Goal: Information Seeking & Learning: Learn about a topic

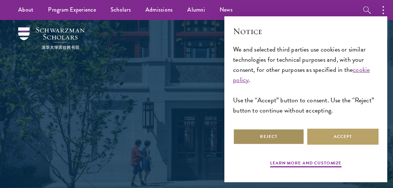
click at [288, 138] on button "Reject" at bounding box center [268, 137] width 71 height 16
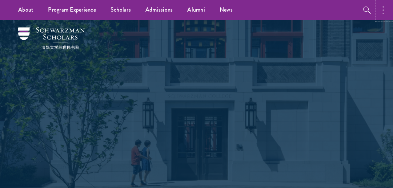
click at [381, 13] on button "button" at bounding box center [385, 10] width 16 height 20
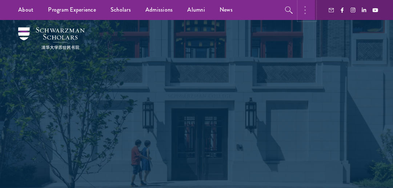
click at [306, 11] on button "button" at bounding box center [307, 10] width 16 height 20
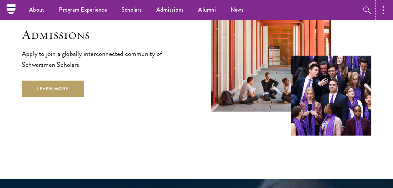
scroll to position [1122, 0]
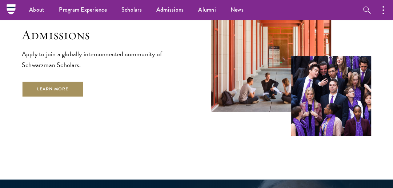
click at [74, 81] on link "Learn More" at bounding box center [53, 89] width 62 height 16
click at [69, 81] on link "Learn More" at bounding box center [53, 89] width 62 height 16
click at [61, 81] on link "Learn More" at bounding box center [53, 89] width 62 height 16
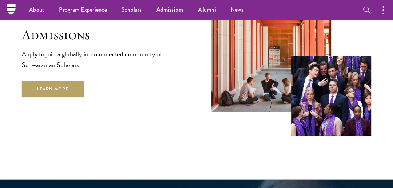
click at [73, 91] on div "Admissions Apply to join a globally interconnected community of Schwarzman Scho…" at bounding box center [196, 44] width 349 height 184
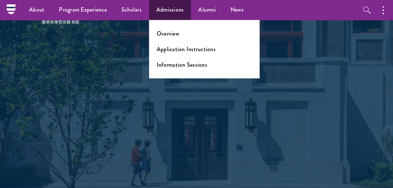
scroll to position [19, 0]
click at [164, 32] on link "Overview" at bounding box center [168, 33] width 23 height 8
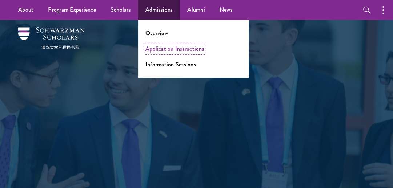
click at [161, 47] on link "Application Instructions" at bounding box center [174, 49] width 59 height 8
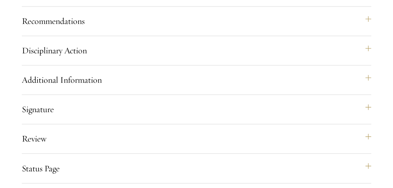
scroll to position [820, 0]
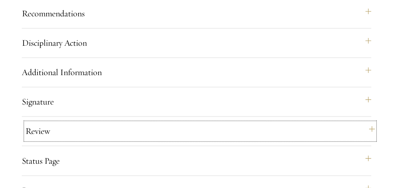
click at [132, 140] on button "Review" at bounding box center [199, 130] width 349 height 17
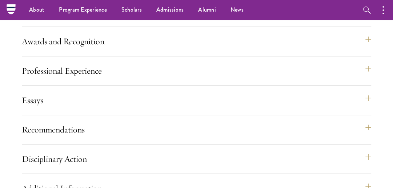
scroll to position [699, 0]
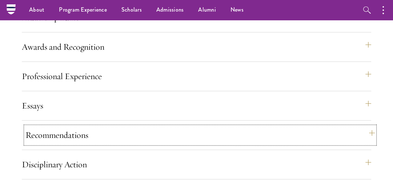
click at [134, 144] on button "Recommendations" at bounding box center [199, 134] width 349 height 17
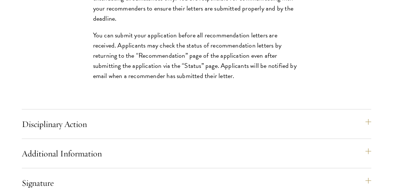
scroll to position [1192, 0]
drag, startPoint x: 135, startPoint y: 138, endPoint x: 112, endPoint y: 80, distance: 62.5
click at [112, 80] on p "You can submit your application before all recommendation letters are received.…" at bounding box center [196, 55] width 207 height 51
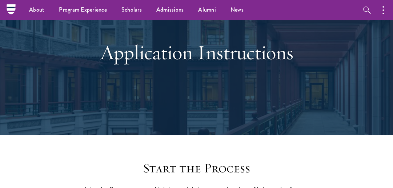
scroll to position [0, 0]
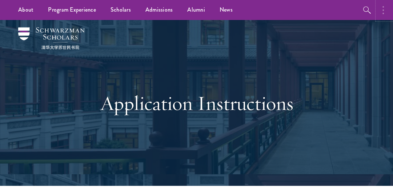
click at [381, 7] on button "button" at bounding box center [385, 10] width 16 height 20
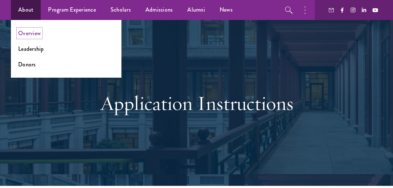
click at [23, 31] on link "Overview" at bounding box center [29, 33] width 23 height 8
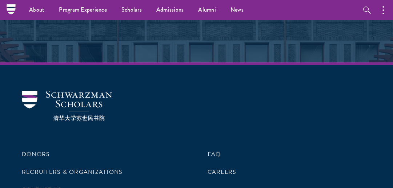
scroll to position [2882, 0]
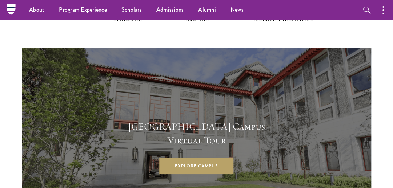
click at [103, 70] on div "[GEOGRAPHIC_DATA] Campus Virtual Tour Explore Campus" at bounding box center [196, 146] width 349 height 197
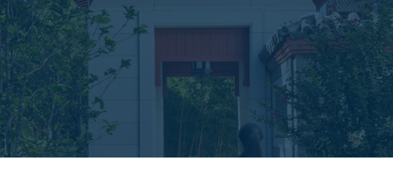
scroll to position [0, 0]
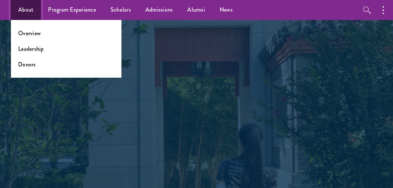
click at [29, 15] on link "About" at bounding box center [26, 10] width 30 height 20
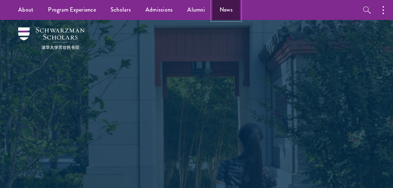
click at [215, 10] on link "News" at bounding box center [226, 10] width 28 height 20
